Goal: Register for event/course: Sign up to attend an event or enroll in a course

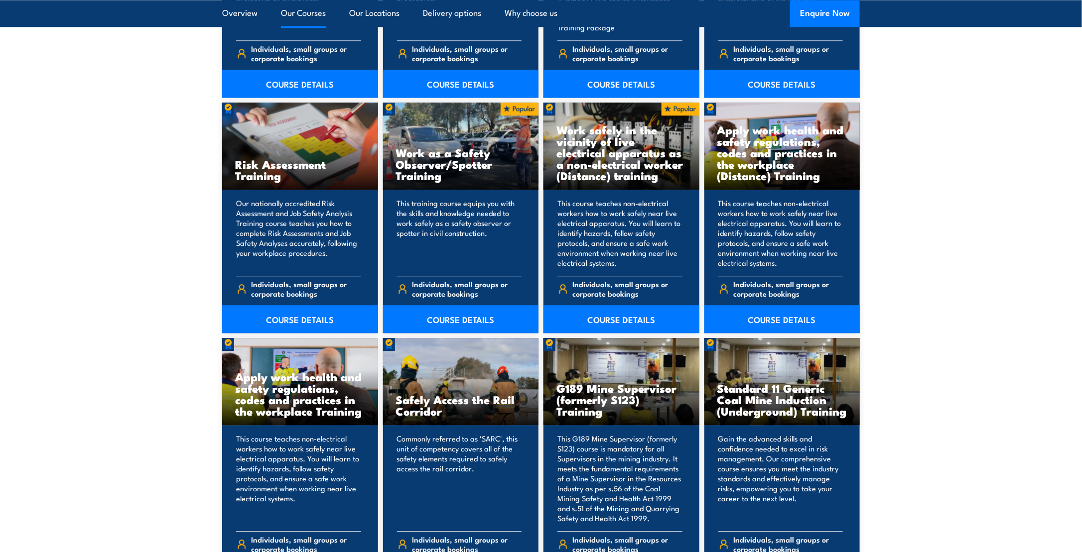
scroll to position [1494, 0]
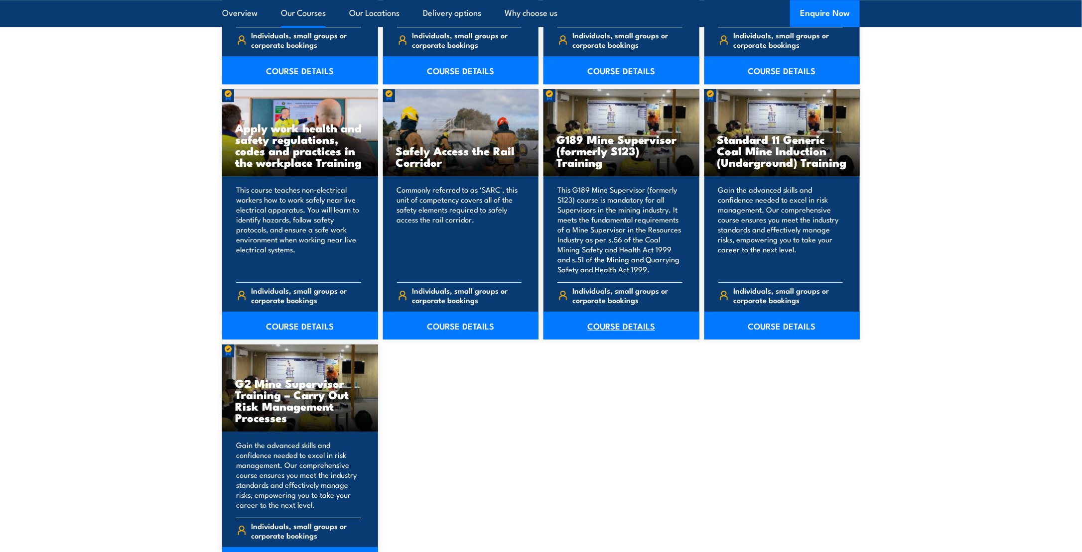
click at [639, 325] on link "COURSE DETAILS" at bounding box center [621, 326] width 156 height 28
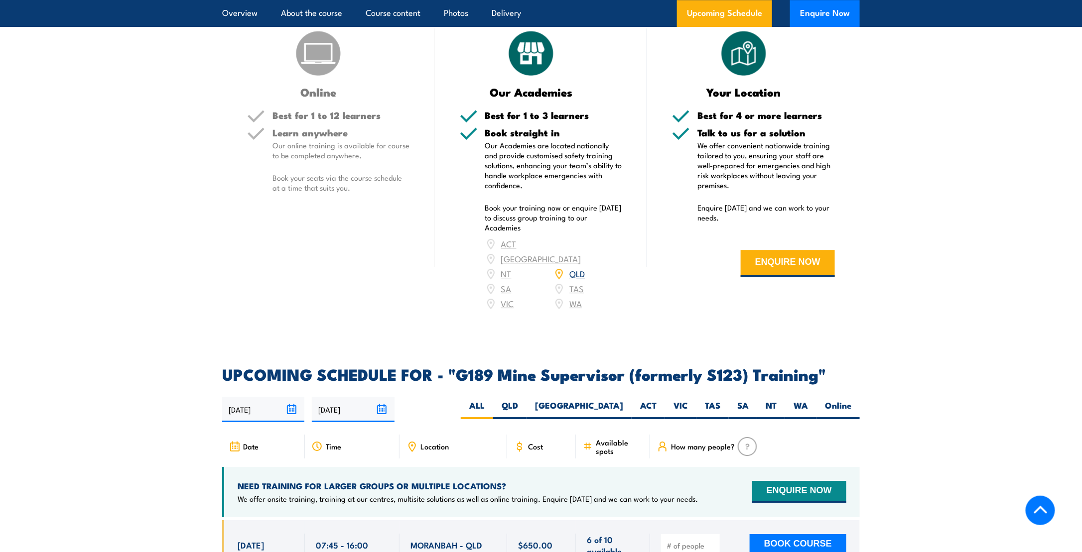
scroll to position [1594, 0]
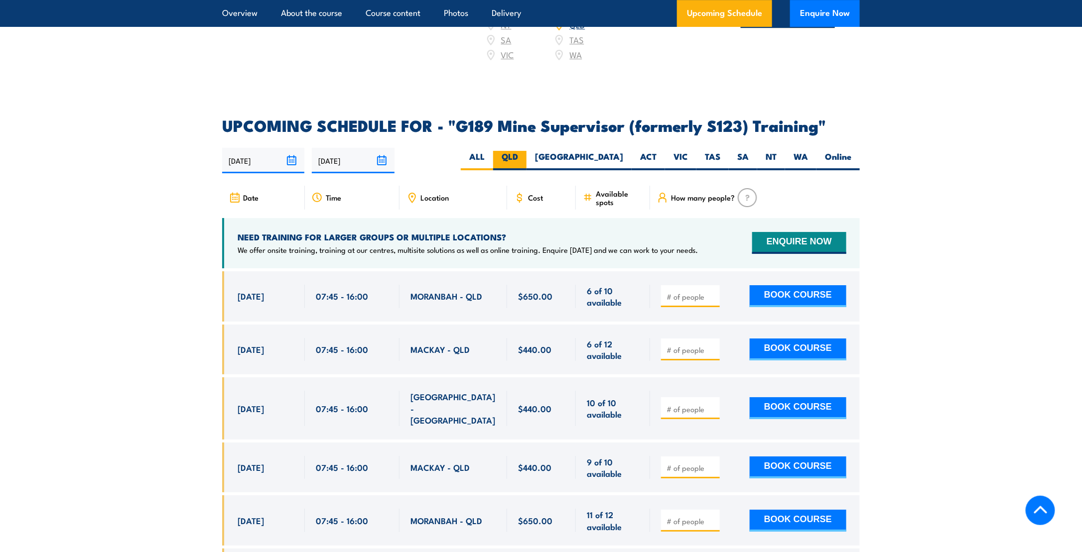
click at [526, 151] on label "QLD" at bounding box center [509, 160] width 33 height 19
click at [524, 151] on input "QLD" at bounding box center [521, 154] width 6 height 6
radio input "true"
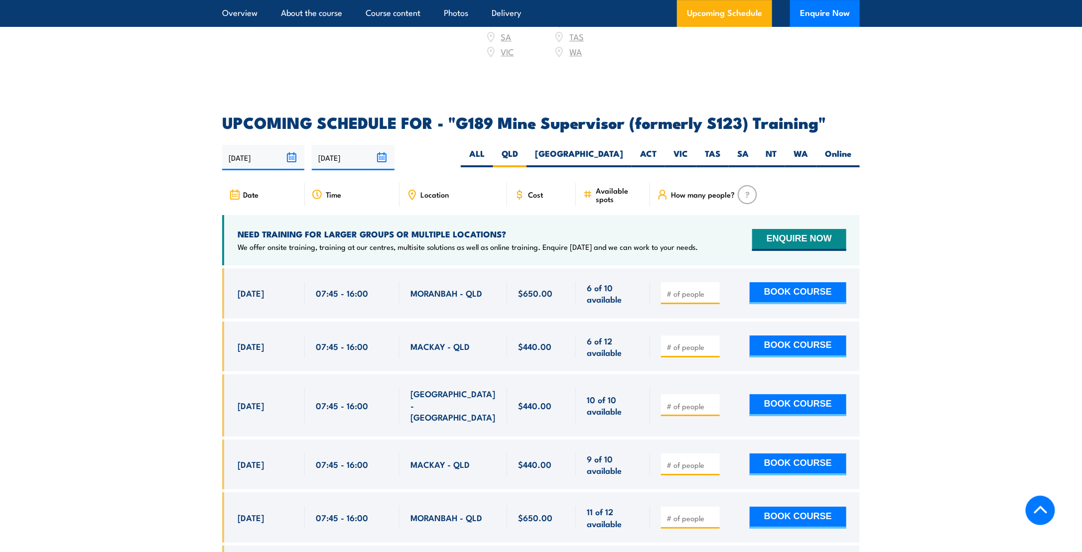
scroll to position [1796, 0]
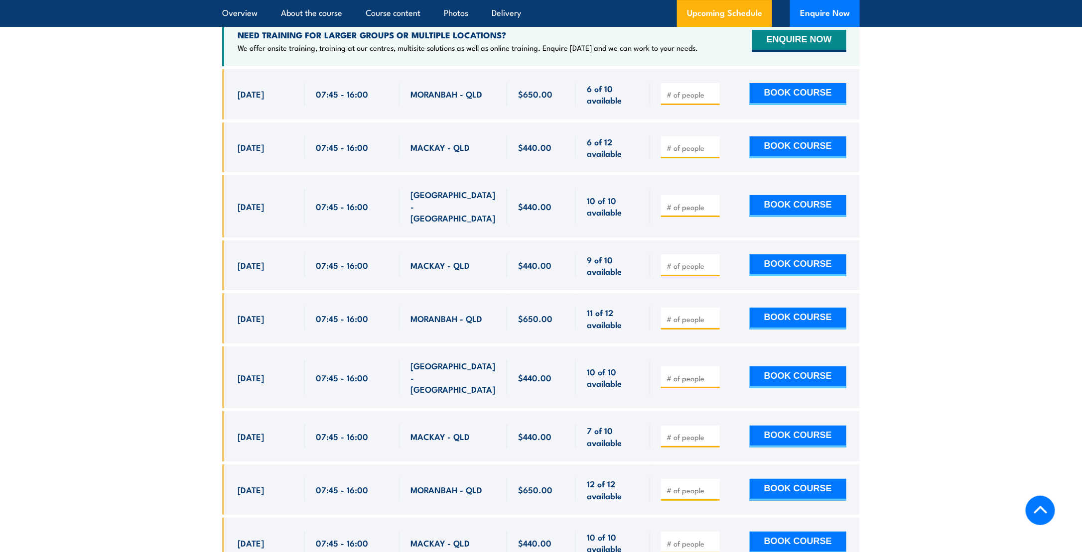
click at [695, 261] on input "number" at bounding box center [691, 266] width 50 height 10
type input "1"
click at [766, 254] on button "BOOK COURSE" at bounding box center [797, 265] width 97 height 22
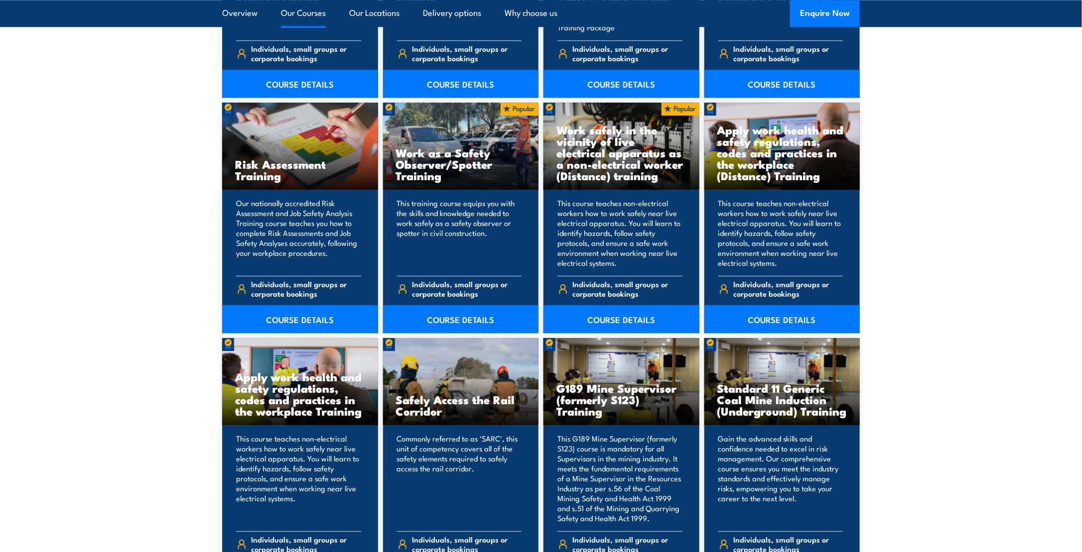
scroll to position [1544, 0]
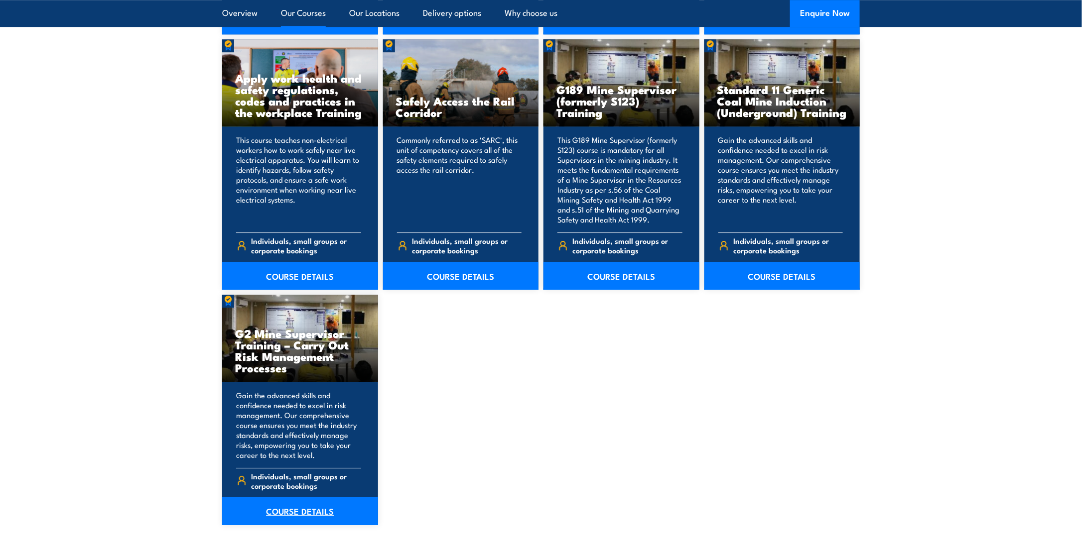
click at [323, 516] on link "COURSE DETAILS" at bounding box center [300, 511] width 156 height 28
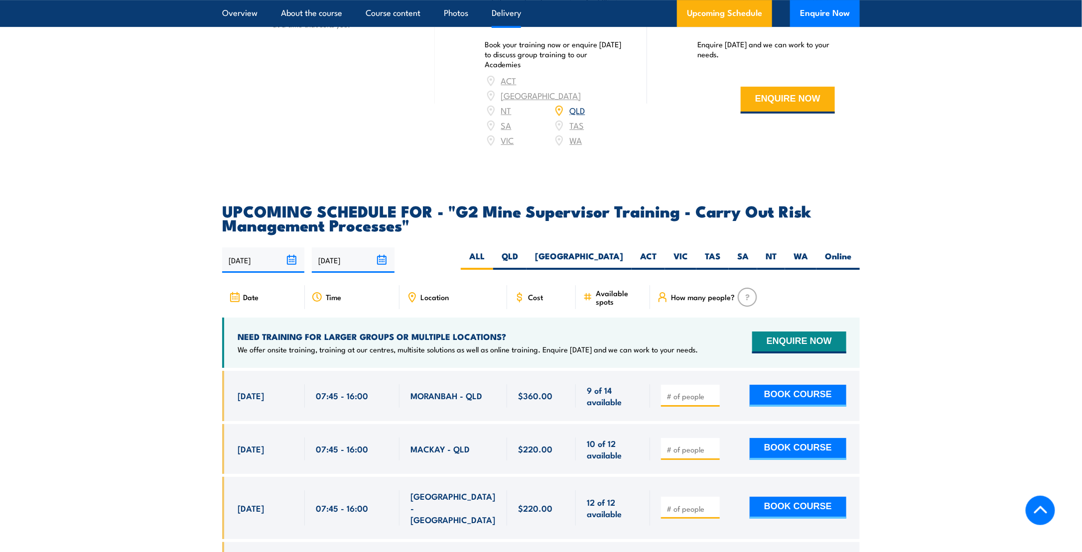
scroll to position [1743, 0]
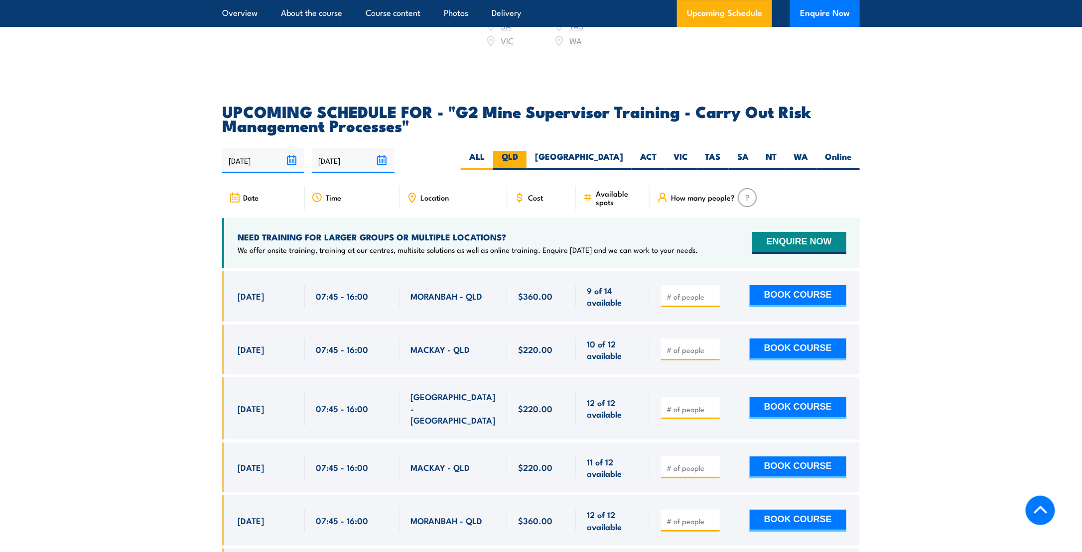
click at [526, 169] on label "QLD" at bounding box center [509, 160] width 33 height 19
click at [524, 157] on input "QLD" at bounding box center [521, 154] width 6 height 6
radio input "true"
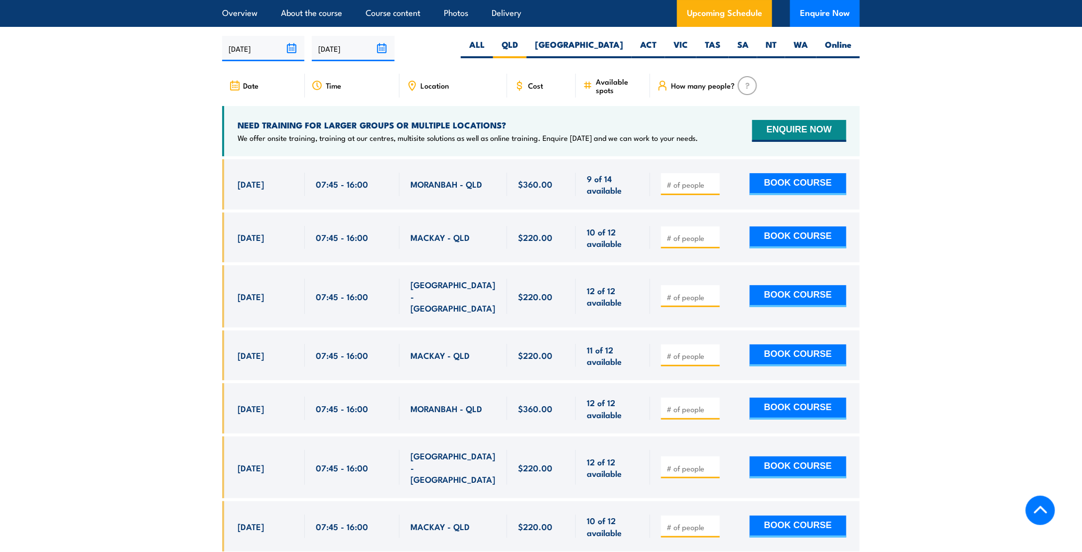
scroll to position [1955, 0]
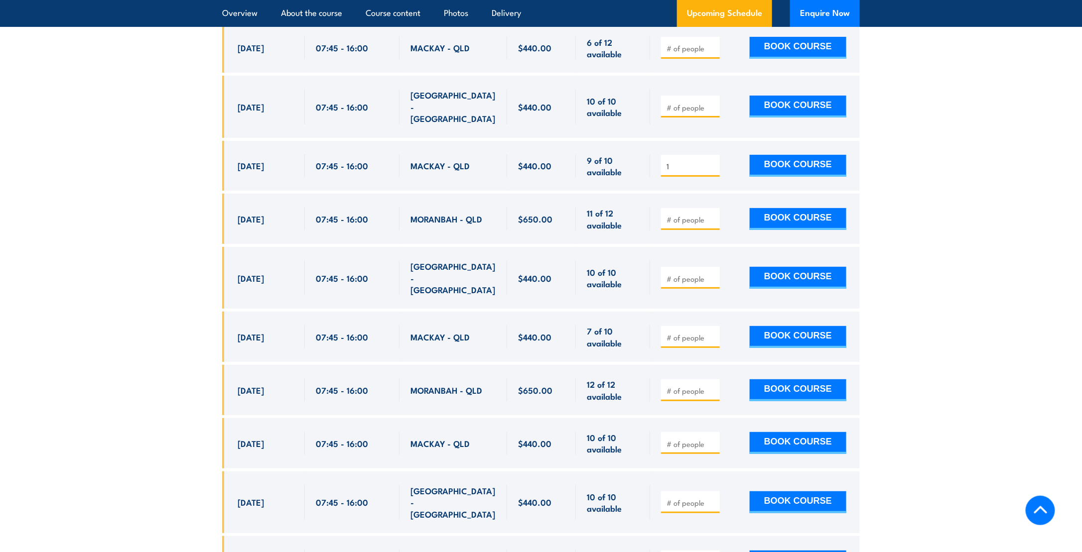
drag, startPoint x: 685, startPoint y: 141, endPoint x: 667, endPoint y: 141, distance: 17.9
click at [667, 161] on input "1" at bounding box center [691, 166] width 50 height 10
click at [970, 159] on section "UPCOMING SCHEDULE FOR - "G189 Mine Supervisor (formerly S123) Training" 11/08/2…" at bounding box center [541, 294] width 1082 height 957
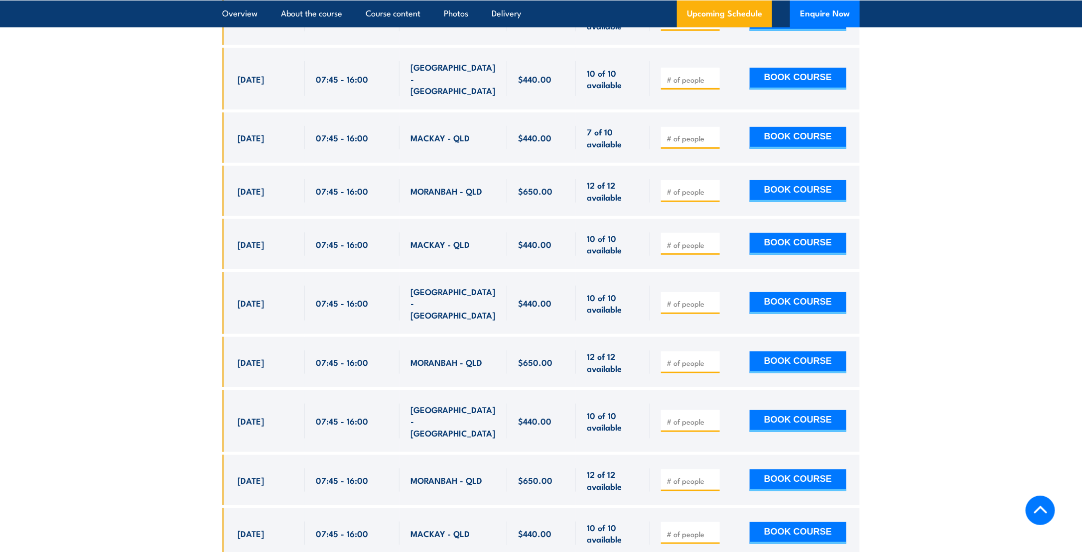
scroll to position [2045, 0]
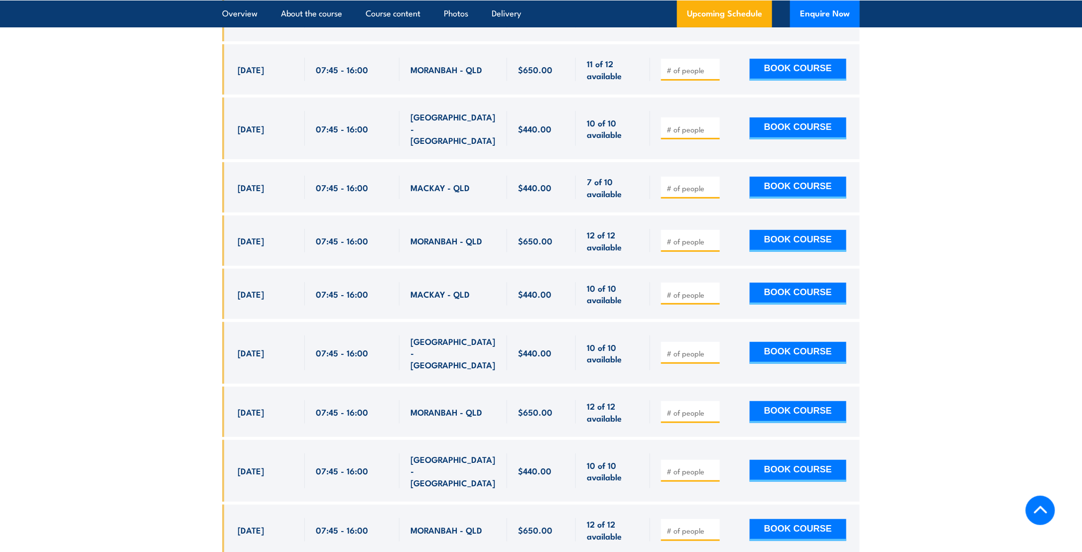
click at [455, 288] on span "MACKAY - QLD" at bounding box center [439, 293] width 59 height 11
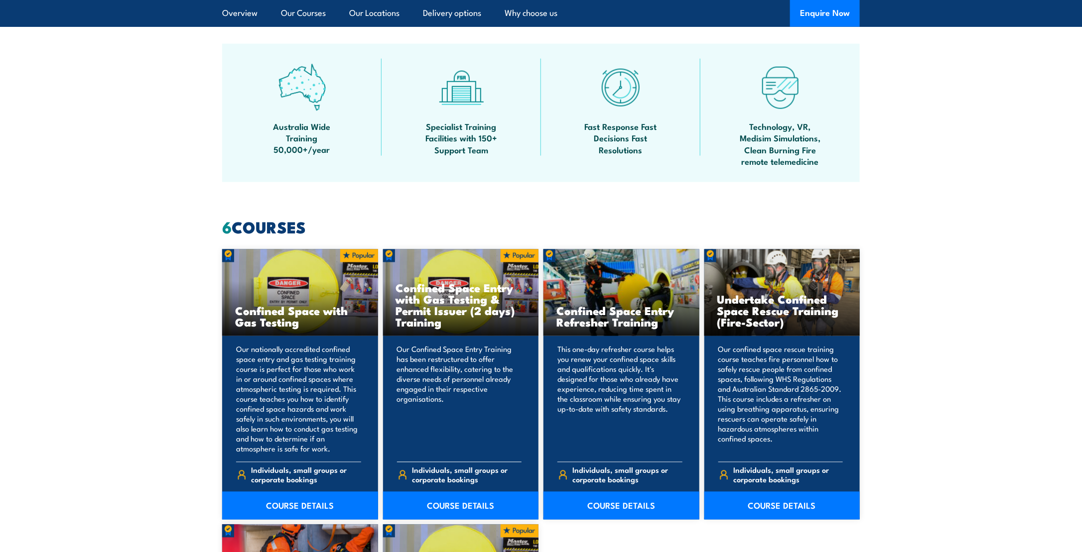
scroll to position [647, 0]
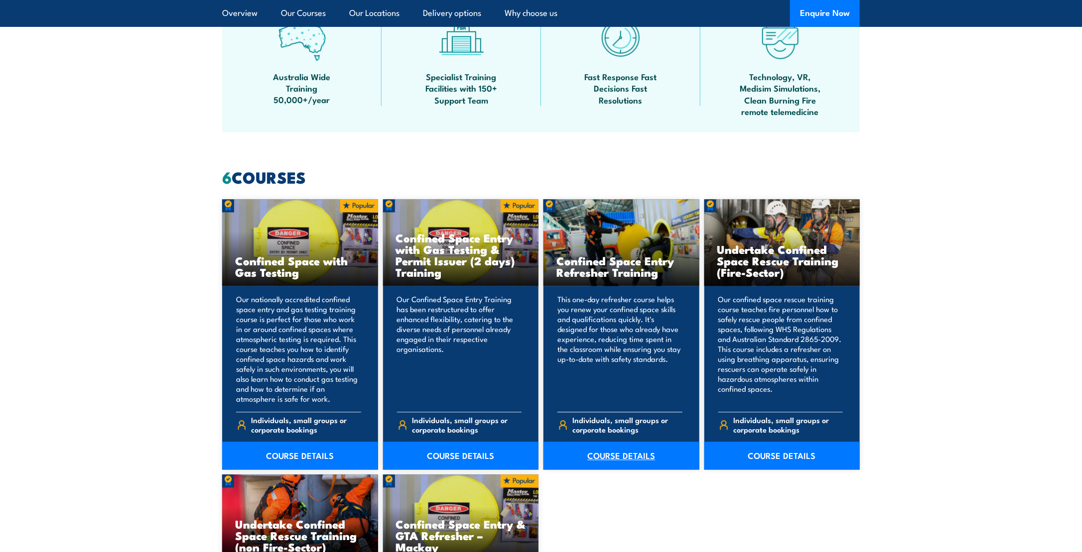
click at [620, 446] on link "COURSE DETAILS" at bounding box center [621, 456] width 156 height 28
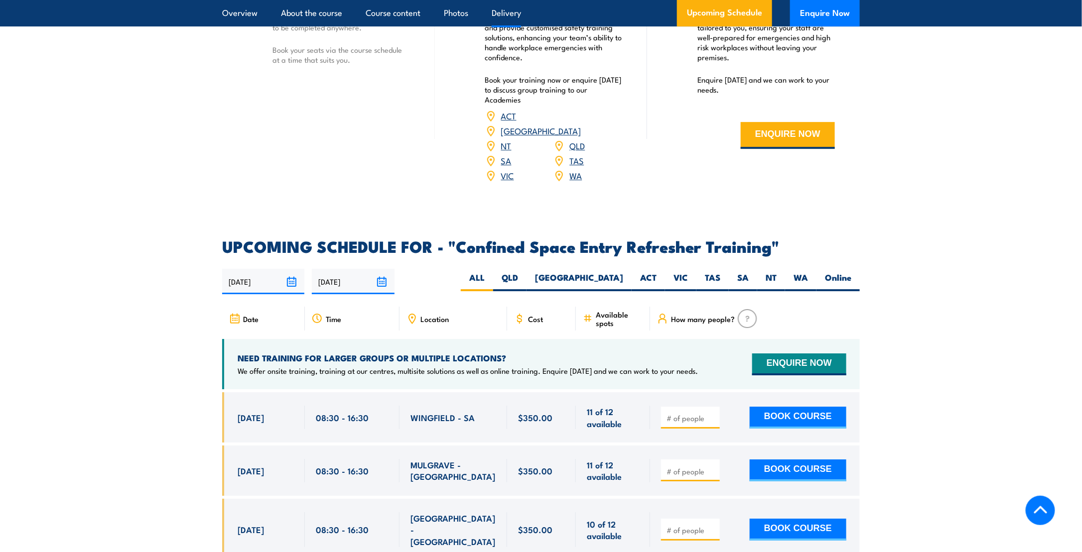
scroll to position [1693, 0]
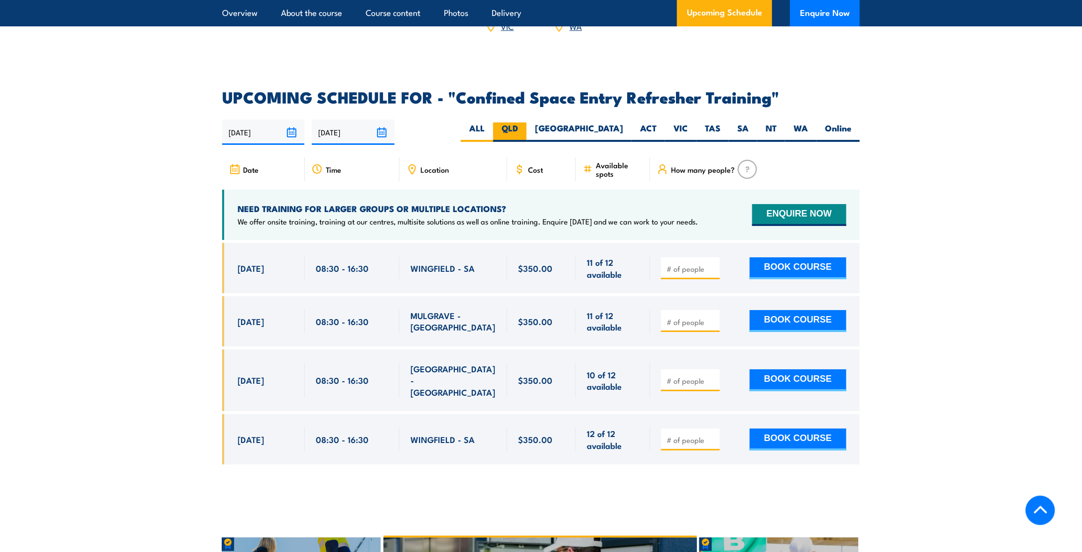
click at [526, 123] on label "QLD" at bounding box center [509, 132] width 33 height 19
click at [524, 123] on input "QLD" at bounding box center [521, 126] width 6 height 6
radio input "true"
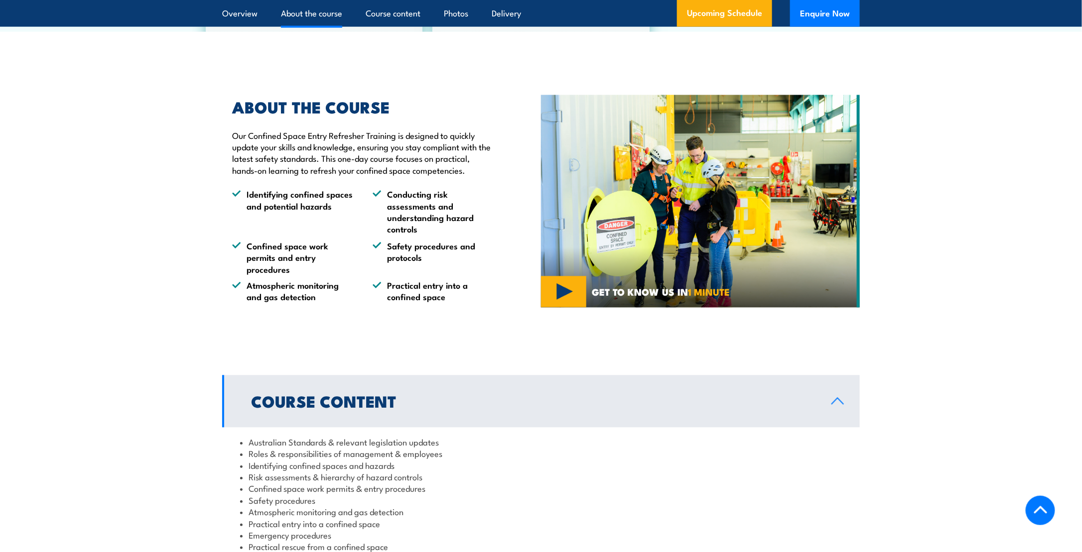
scroll to position [521, 0]
